Goal: Check status: Check status

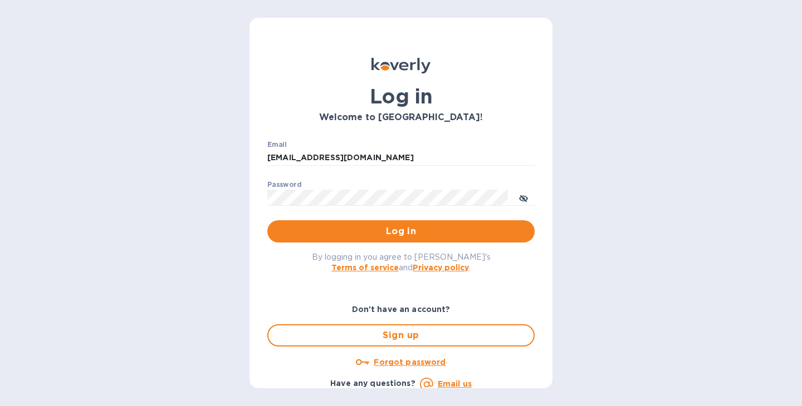
click at [463, 234] on span "Log in" at bounding box center [400, 231] width 249 height 13
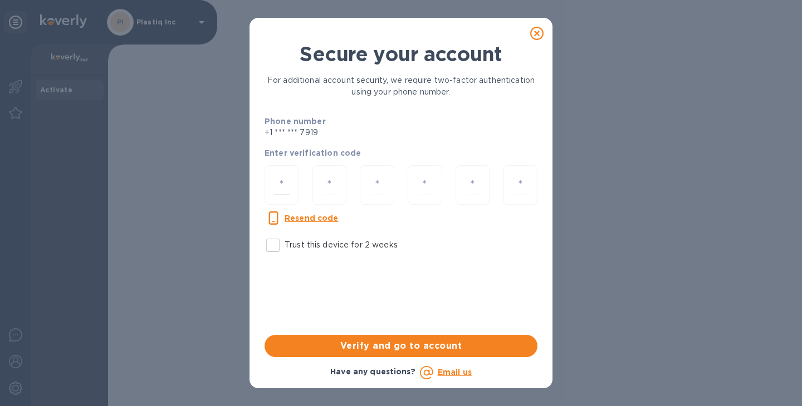
click at [287, 187] on input "number" at bounding box center [282, 185] width 16 height 21
click at [537, 37] on icon at bounding box center [536, 33] width 13 height 13
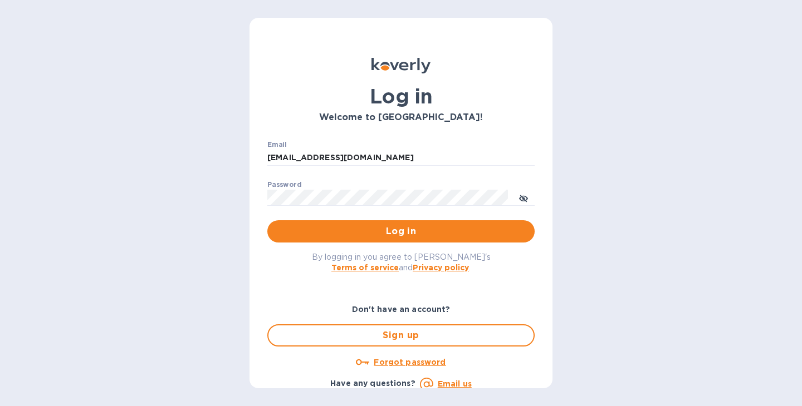
click at [608, 213] on div "Log in Welcome to Koverly! Email deepak.raj@prth.com ​ Password ​ Log in By log…" at bounding box center [401, 203] width 802 height 406
click at [398, 234] on span "Log in" at bounding box center [400, 231] width 249 height 13
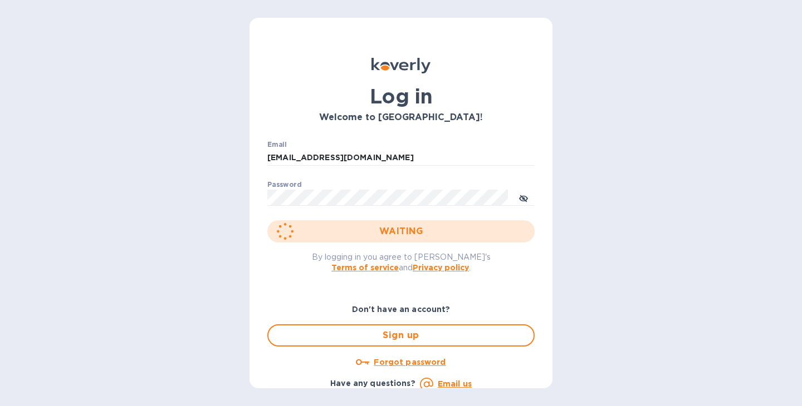
click at [572, 210] on div "Log in Welcome to Koverly! Email deepak.raj@prth.com ​ Password ​ WAITING By lo…" at bounding box center [401, 203] width 802 height 406
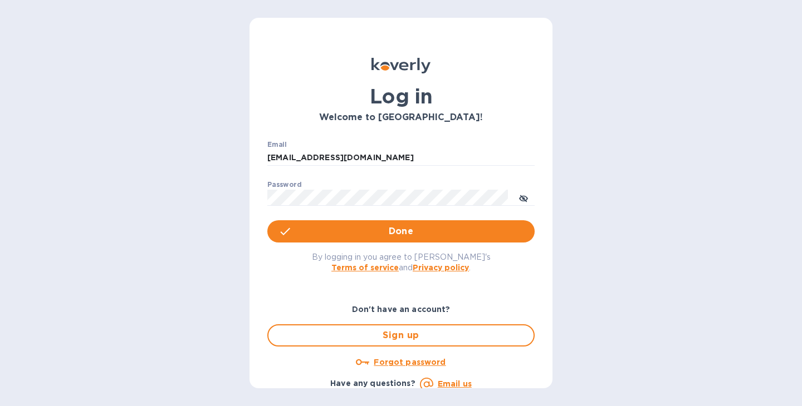
click at [611, 235] on div "Log in Welcome to Koverly! Email deepak.raj@prth.com ​ Password ​ Done By loggi…" at bounding box center [401, 203] width 802 height 406
click at [418, 233] on span "Log in" at bounding box center [400, 231] width 249 height 13
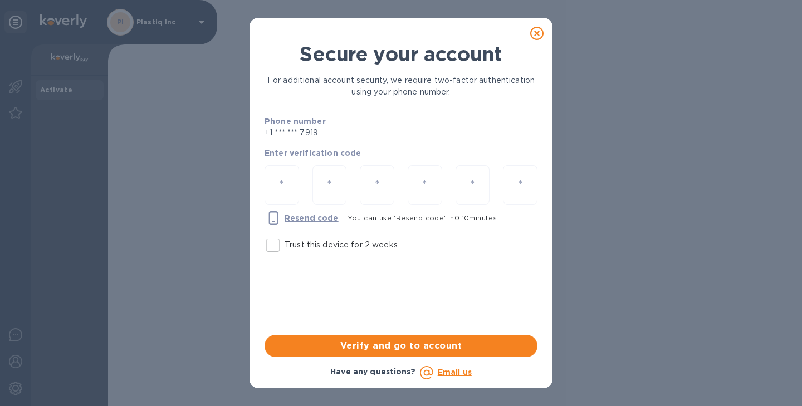
click at [287, 189] on input "number" at bounding box center [282, 185] width 16 height 21
click at [275, 243] on input "Trust this device for 2 weeks" at bounding box center [272, 245] width 23 height 23
checkbox input "true"
click at [292, 189] on div at bounding box center [281, 185] width 35 height 40
paste input "3"
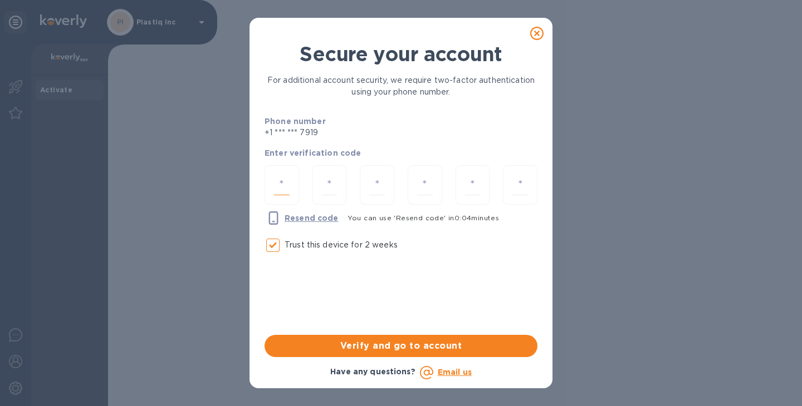
type input "3"
type input "9"
type input "4"
type input "1"
type input "8"
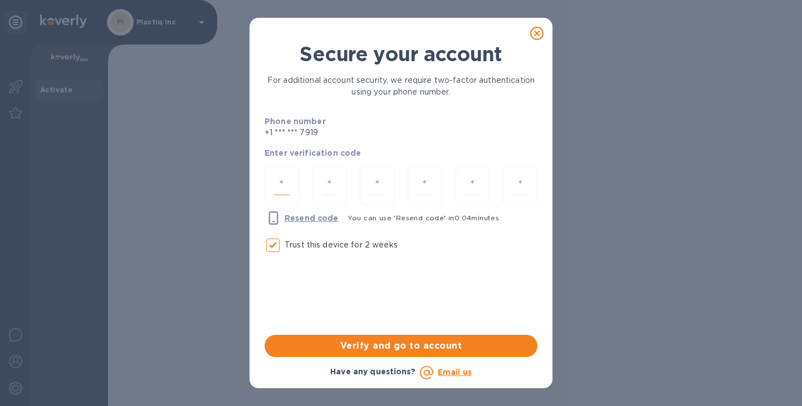
type input "8"
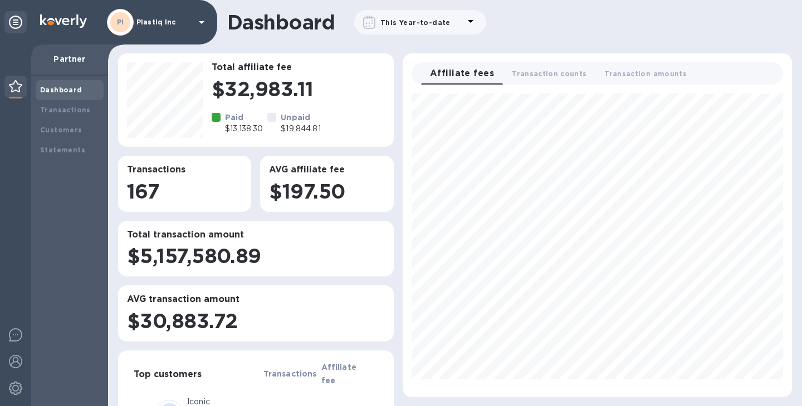
scroll to position [295, 380]
click at [67, 110] on b "Transactions" at bounding box center [65, 110] width 51 height 8
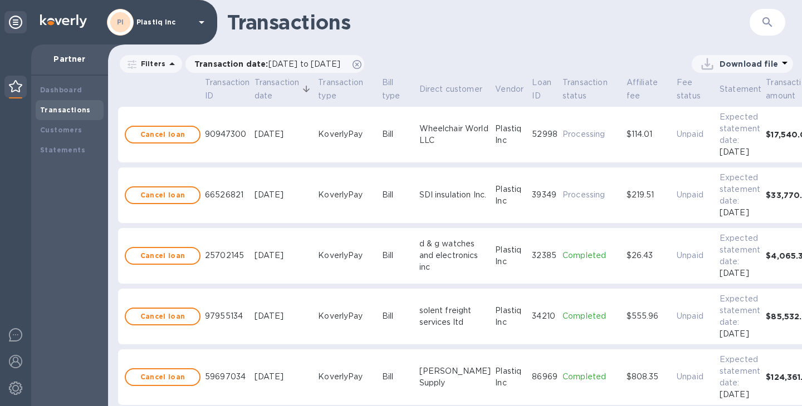
click at [764, 21] on icon "button" at bounding box center [767, 22] width 13 height 13
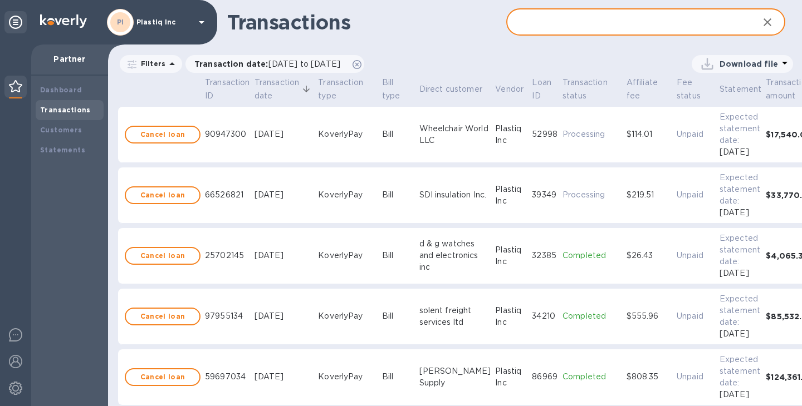
paste input "9616328e-7c6a-413e-9332-09609d0e46f6"
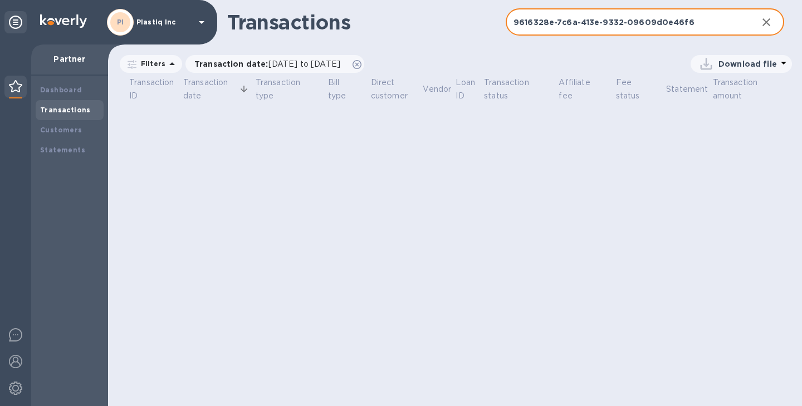
type input "9616328e-7c6a-413e-9332-09609d0e46f6"
click at [693, 14] on input "9616328e-7c6a-413e-9332-09609d0e46f6" at bounding box center [627, 22] width 243 height 27
click at [691, 22] on input "9616328e-7c6a-413e-9332-09609d0e46f6" at bounding box center [627, 22] width 243 height 27
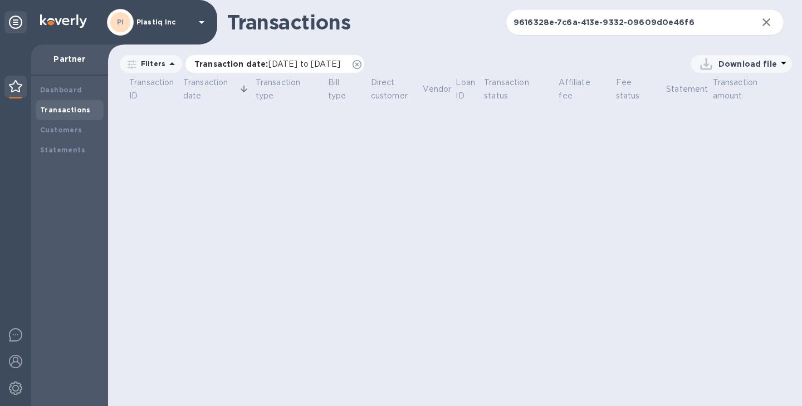
click at [289, 66] on span "[DATE] to [DATE]" at bounding box center [304, 64] width 72 height 9
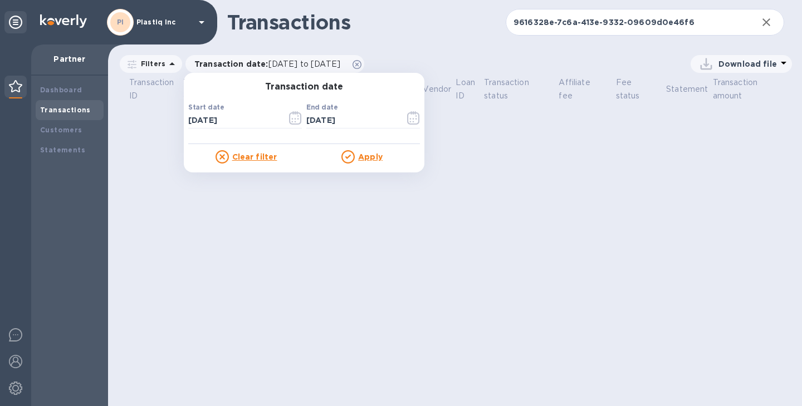
click at [363, 157] on u "Apply" at bounding box center [370, 157] width 24 height 9
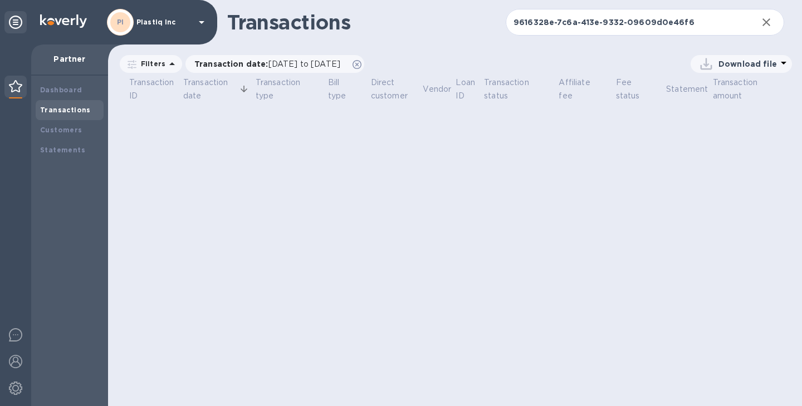
click at [769, 27] on icon "button" at bounding box center [765, 22] width 13 height 13
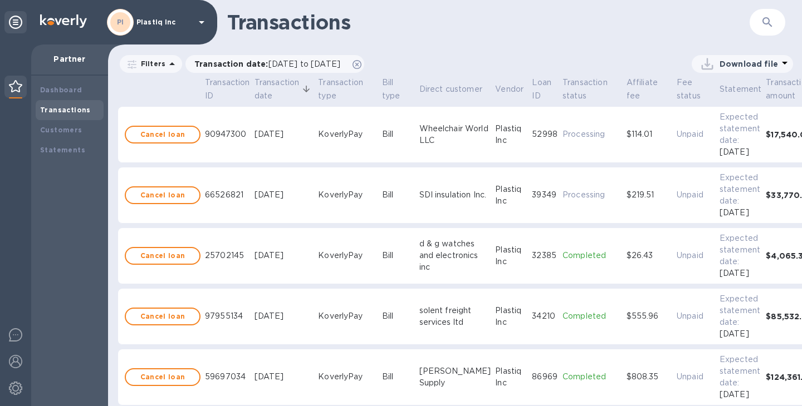
click at [764, 23] on icon "button" at bounding box center [767, 22] width 13 height 13
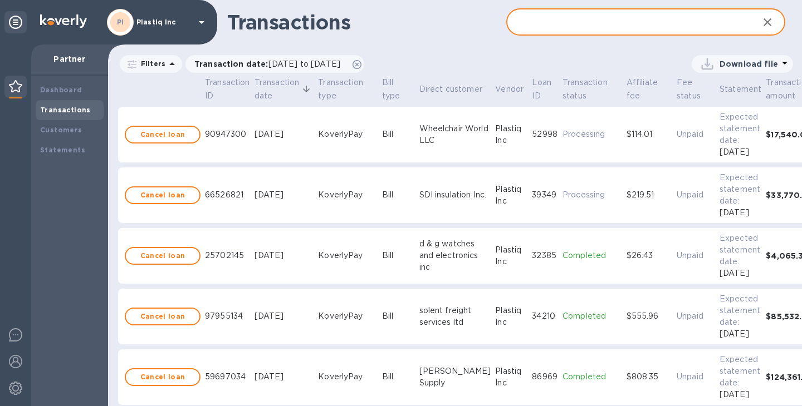
paste input "9616328e-7c6a-413e-9332-09609d0e46f6"
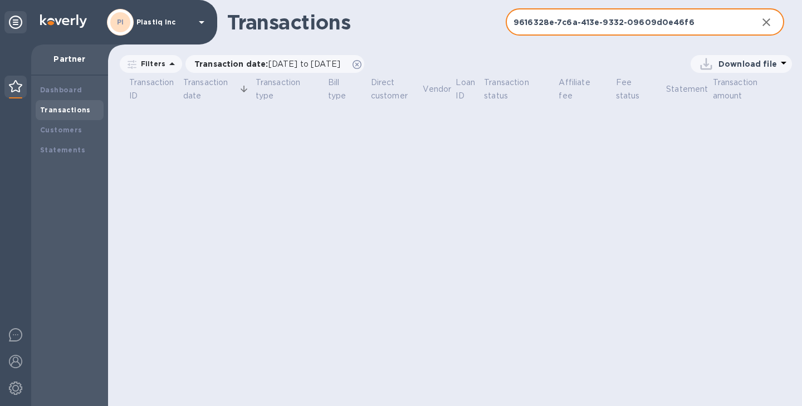
type input "9616328e-7c6a-413e-9332-09609d0e46f6"
click at [762, 23] on icon "button" at bounding box center [765, 22] width 13 height 13
